Goal: Transaction & Acquisition: Purchase product/service

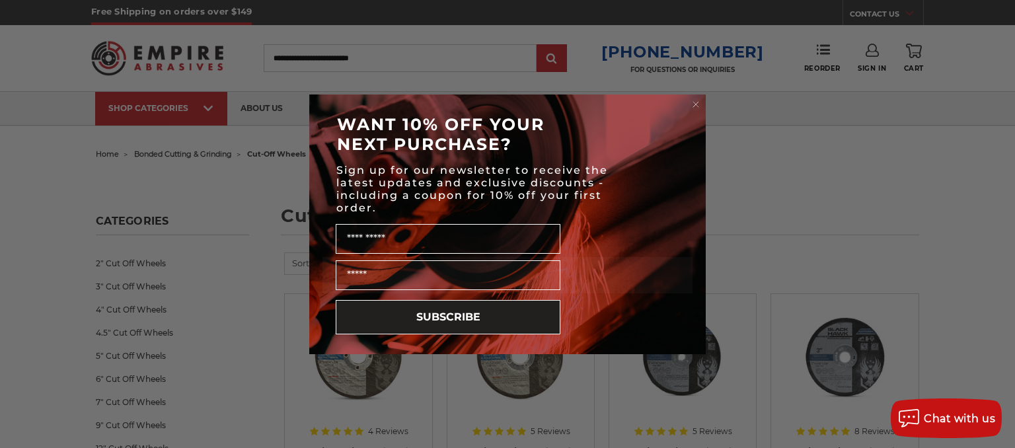
click at [816, 212] on div "Close dialog WANT 10% OFF YOUR NEXT PURCHASE? Sign up for our newsletter to rec…" at bounding box center [507, 224] width 1015 height 448
click at [698, 96] on form "WANT 10% OFF YOUR NEXT PURCHASE? Sign up for our newsletter to receive the late…" at bounding box center [507, 225] width 397 height 260
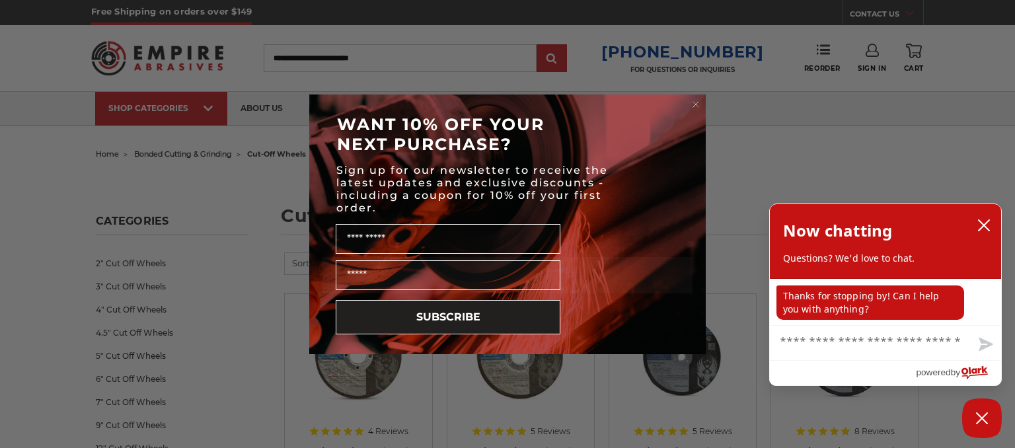
click at [696, 98] on circle "Close dialog" at bounding box center [696, 104] width 13 height 13
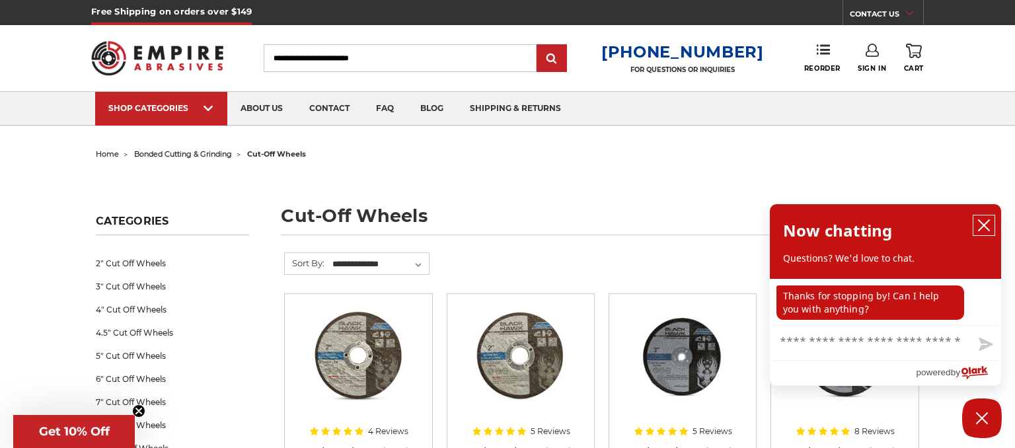
click at [985, 219] on button "close chatbox" at bounding box center [984, 225] width 21 height 20
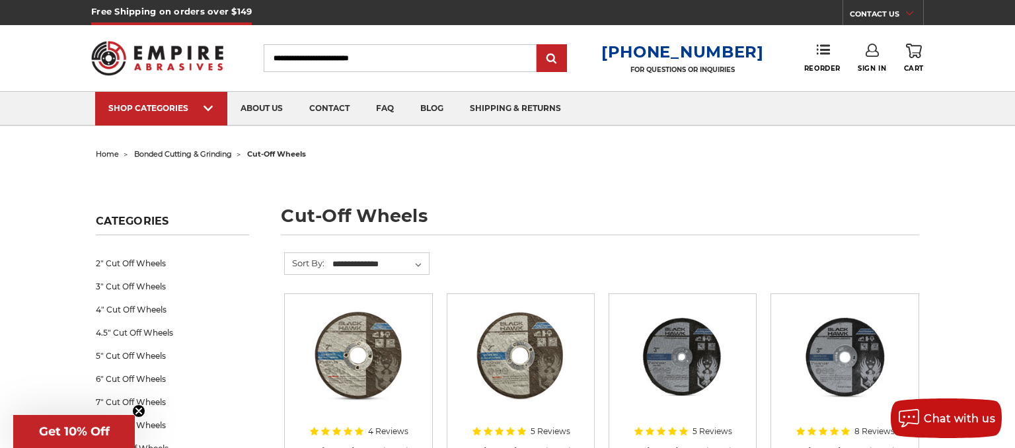
click at [291, 59] on input "Search" at bounding box center [400, 58] width 273 height 28
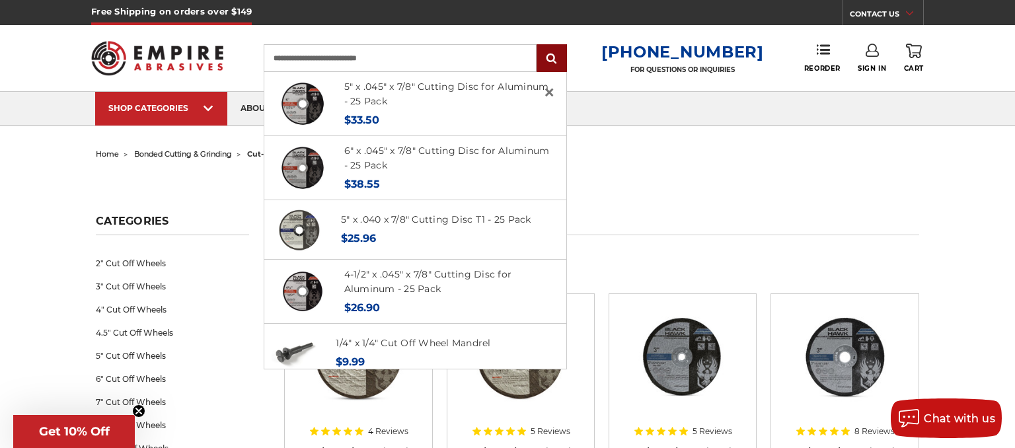
type input "**********"
click at [560, 59] on input "submit" at bounding box center [552, 59] width 26 height 26
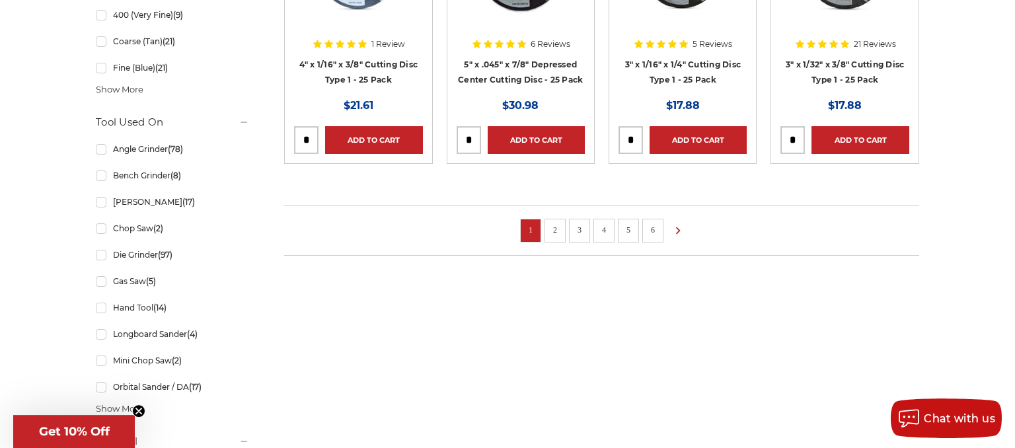
scroll to position [1047, 0]
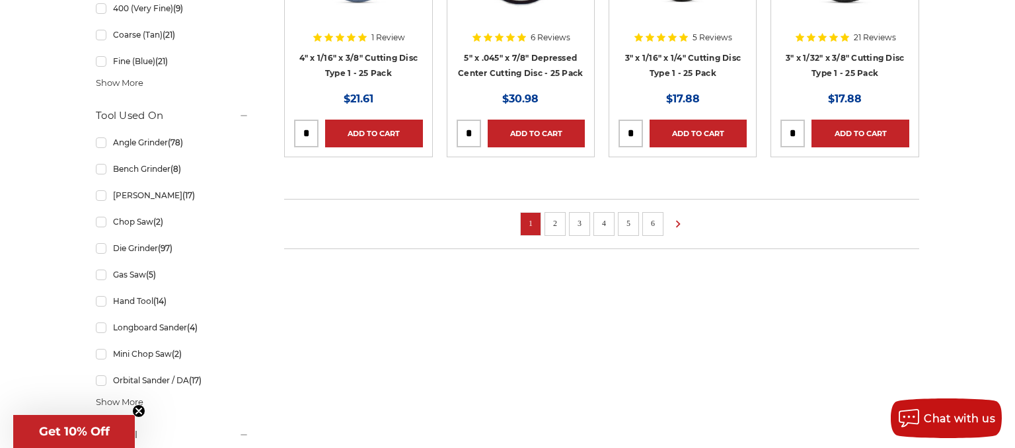
click at [558, 217] on link "2" at bounding box center [555, 223] width 13 height 15
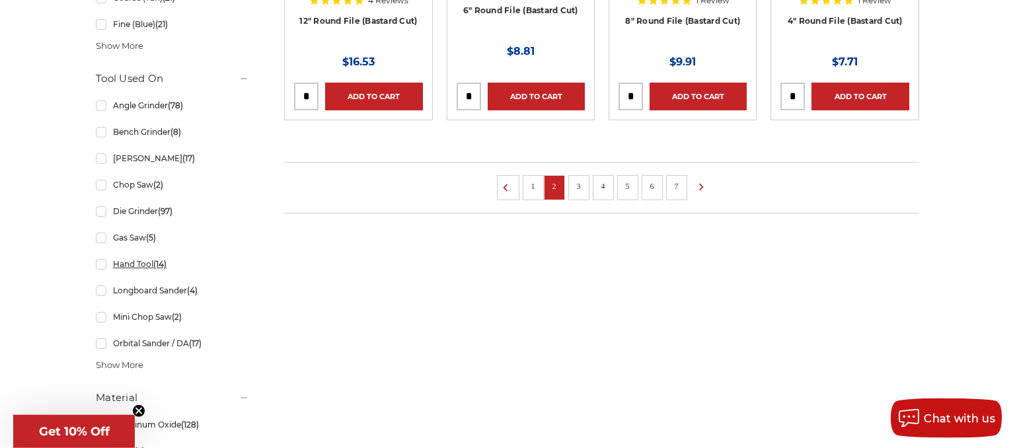
scroll to position [1116, 0]
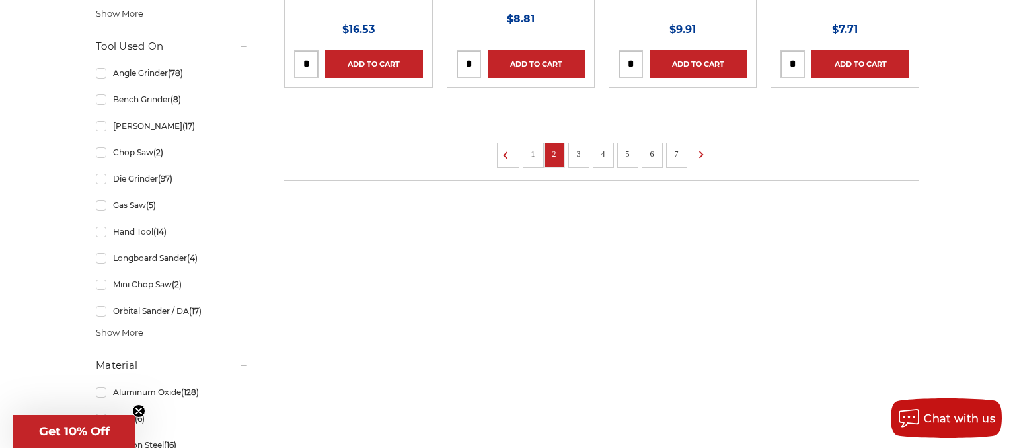
click at [101, 72] on link "Angle Grinder (78)" at bounding box center [172, 72] width 153 height 23
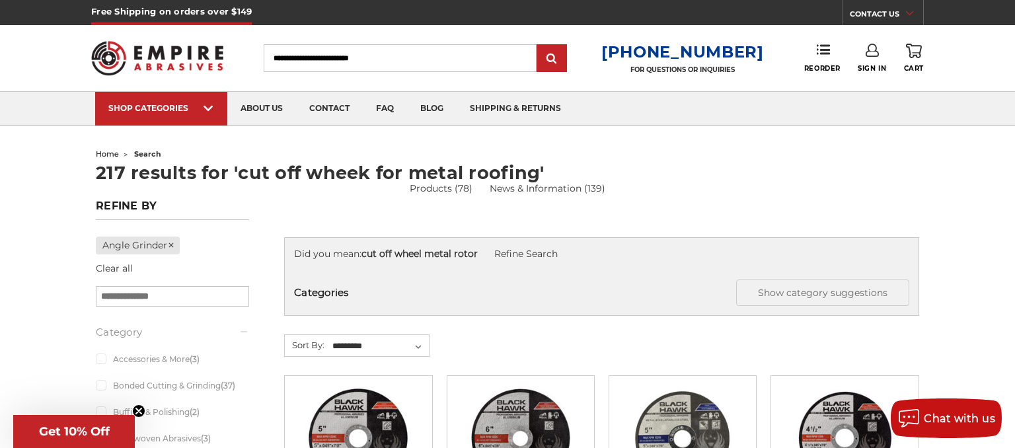
scroll to position [1116, 0]
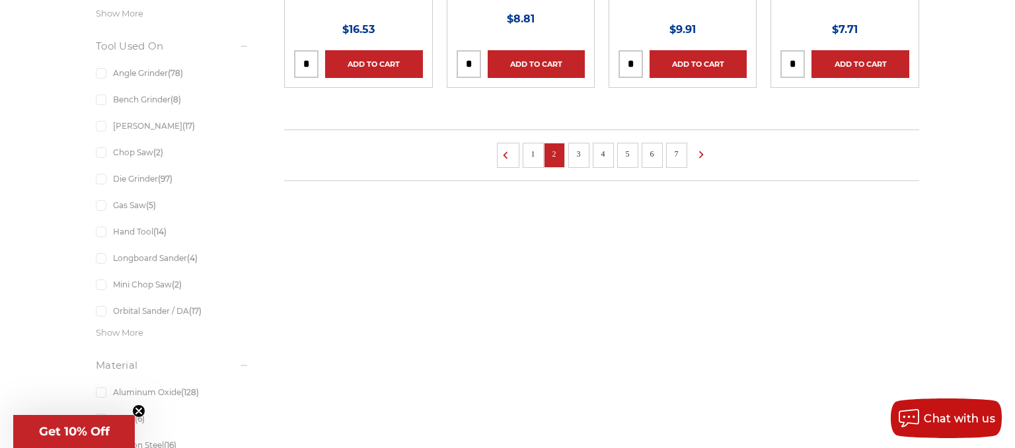
scroll to position [1047, 0]
